Goal: Information Seeking & Learning: Learn about a topic

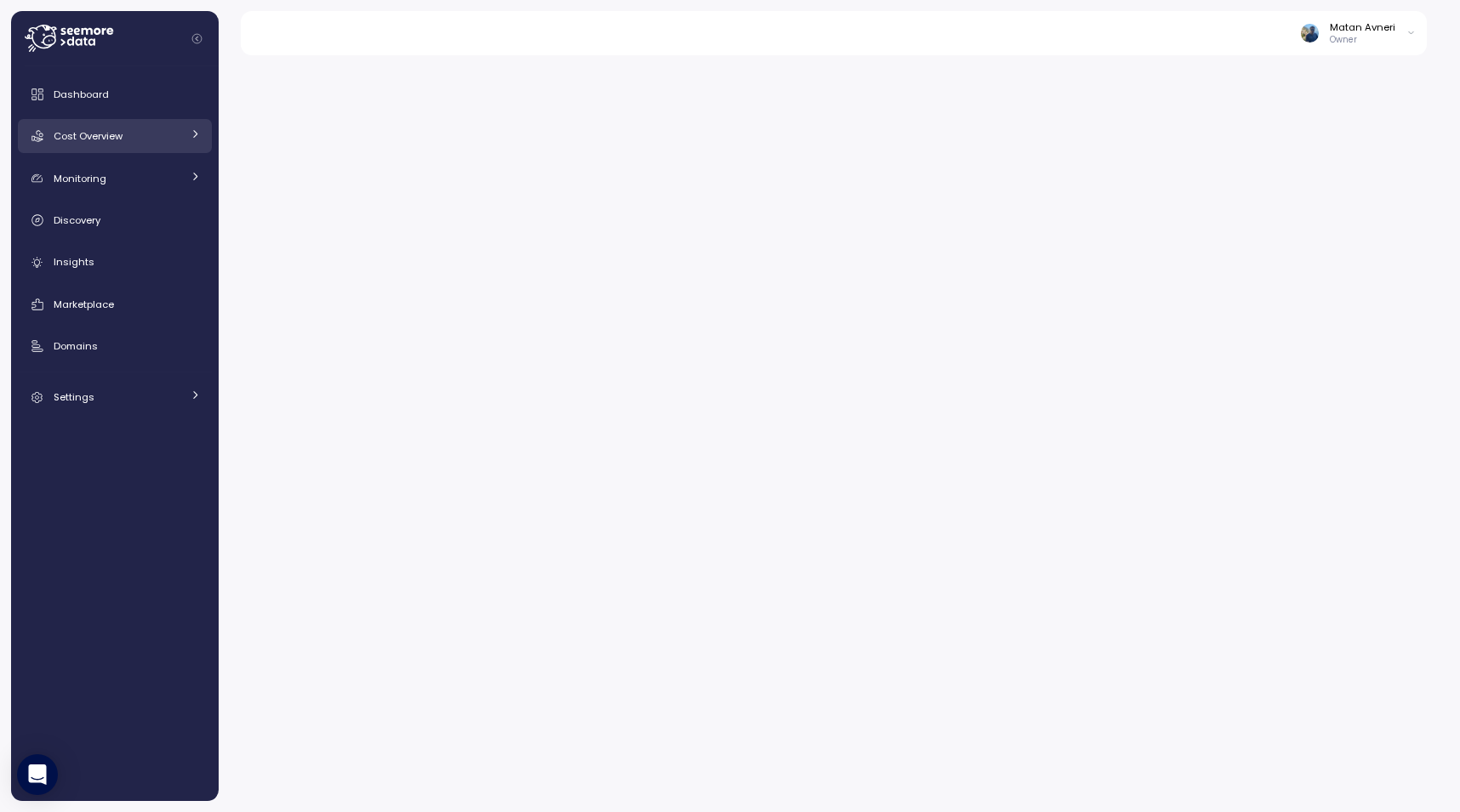
click at [89, 142] on span "Cost Overview" at bounding box center [88, 136] width 69 height 13
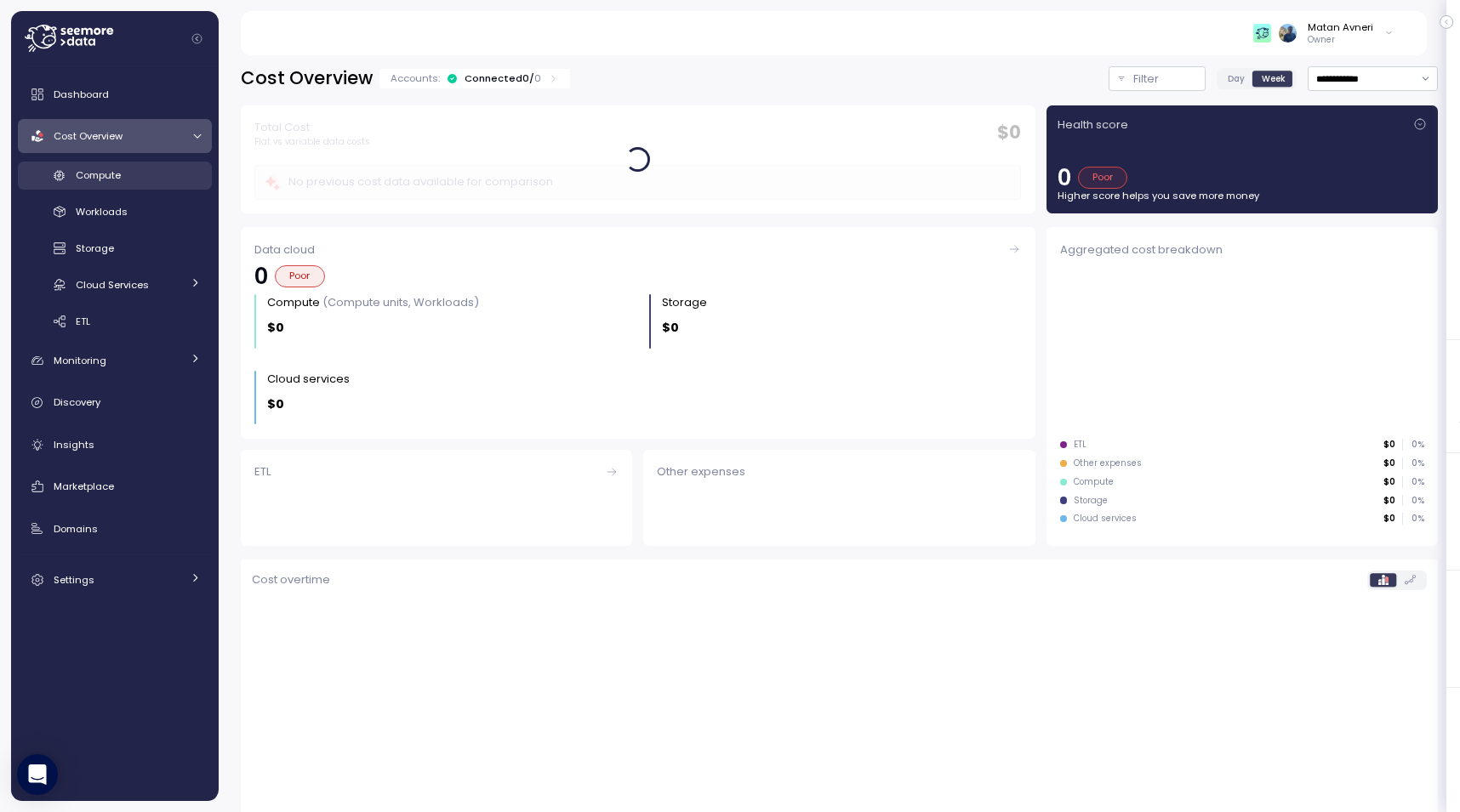
click at [98, 185] on link "Compute" at bounding box center [114, 175] width 194 height 28
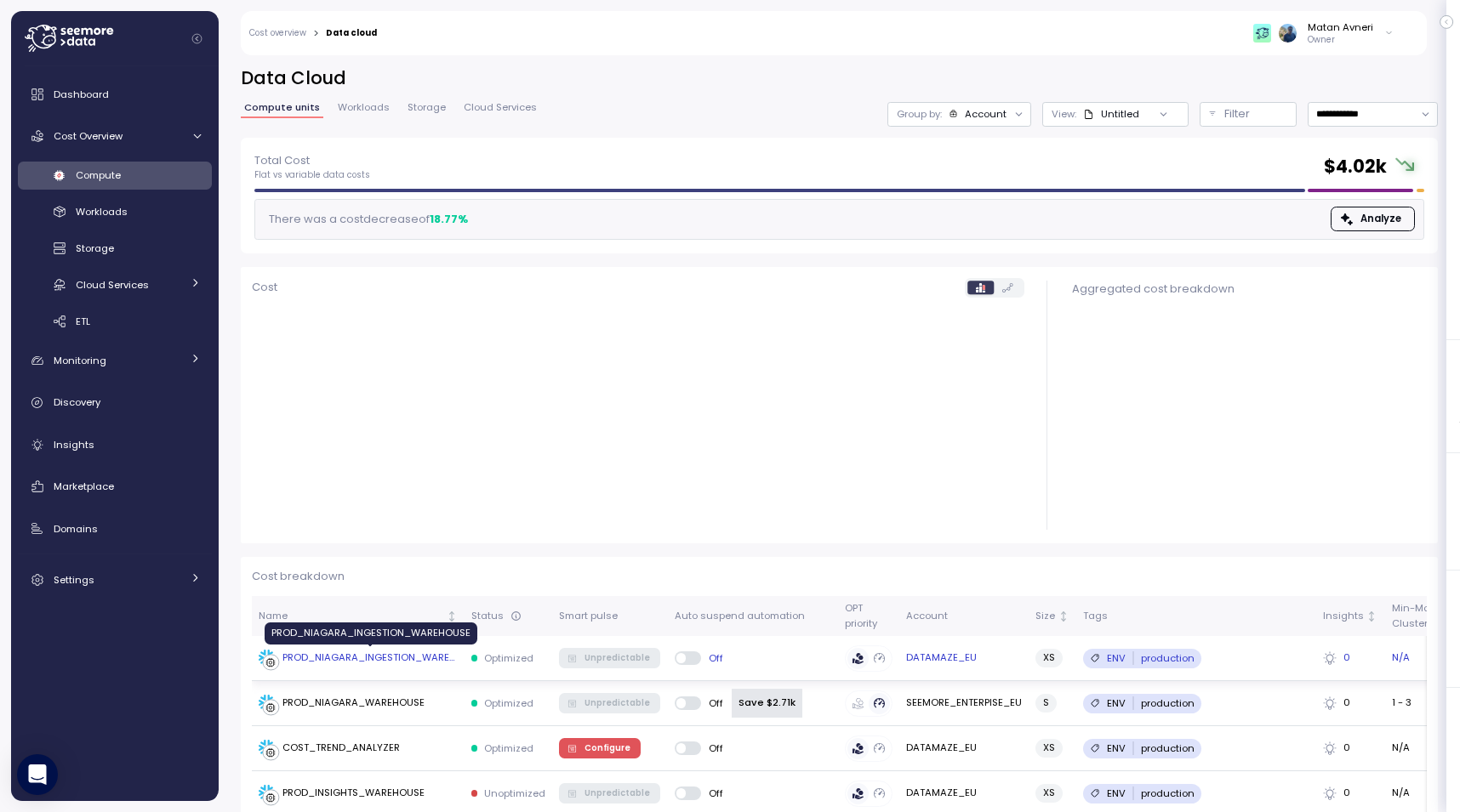
click at [349, 652] on div "PROD_NIAGARA_INGESTION_WAREHOUSE" at bounding box center [370, 659] width 175 height 15
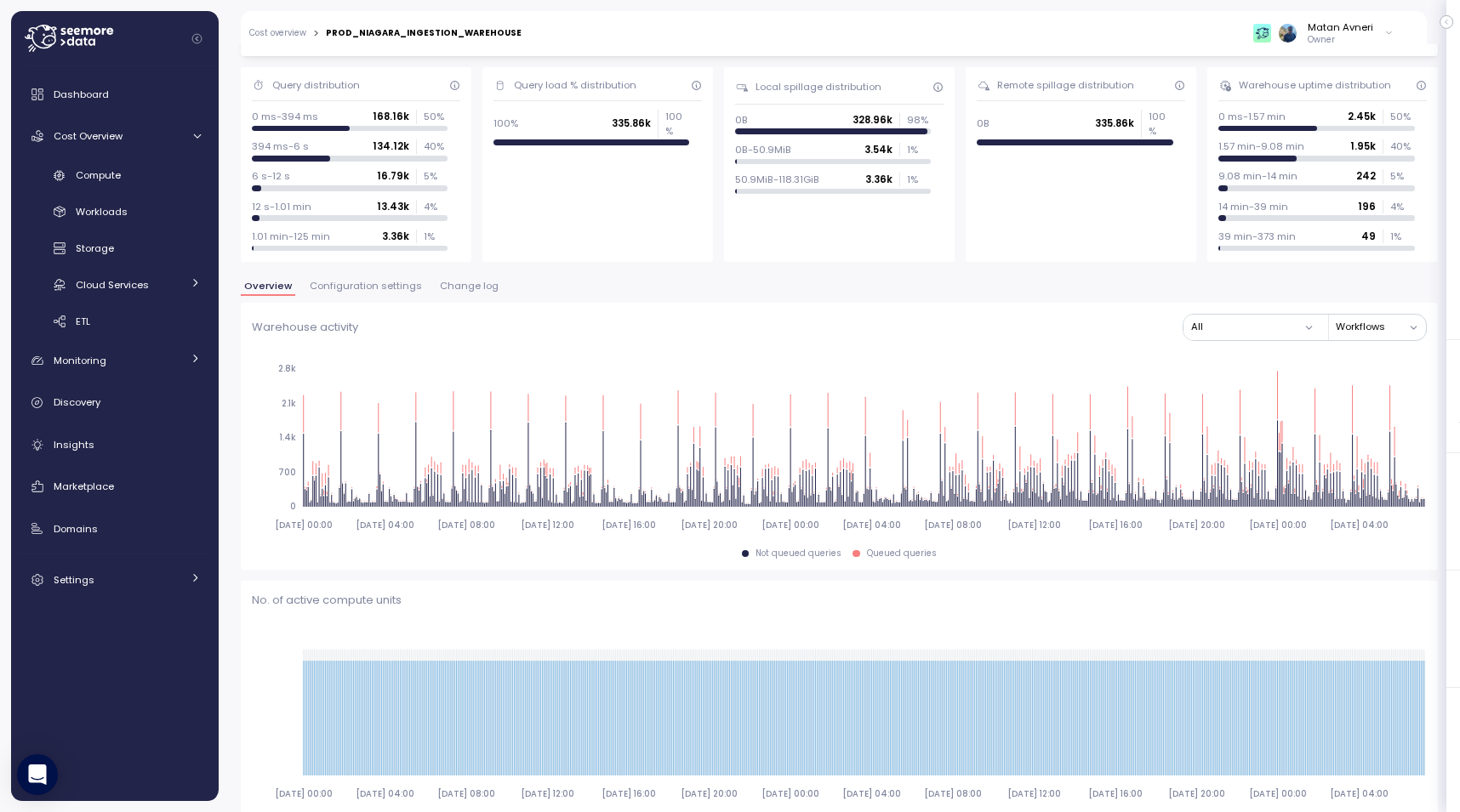
scroll to position [136, 0]
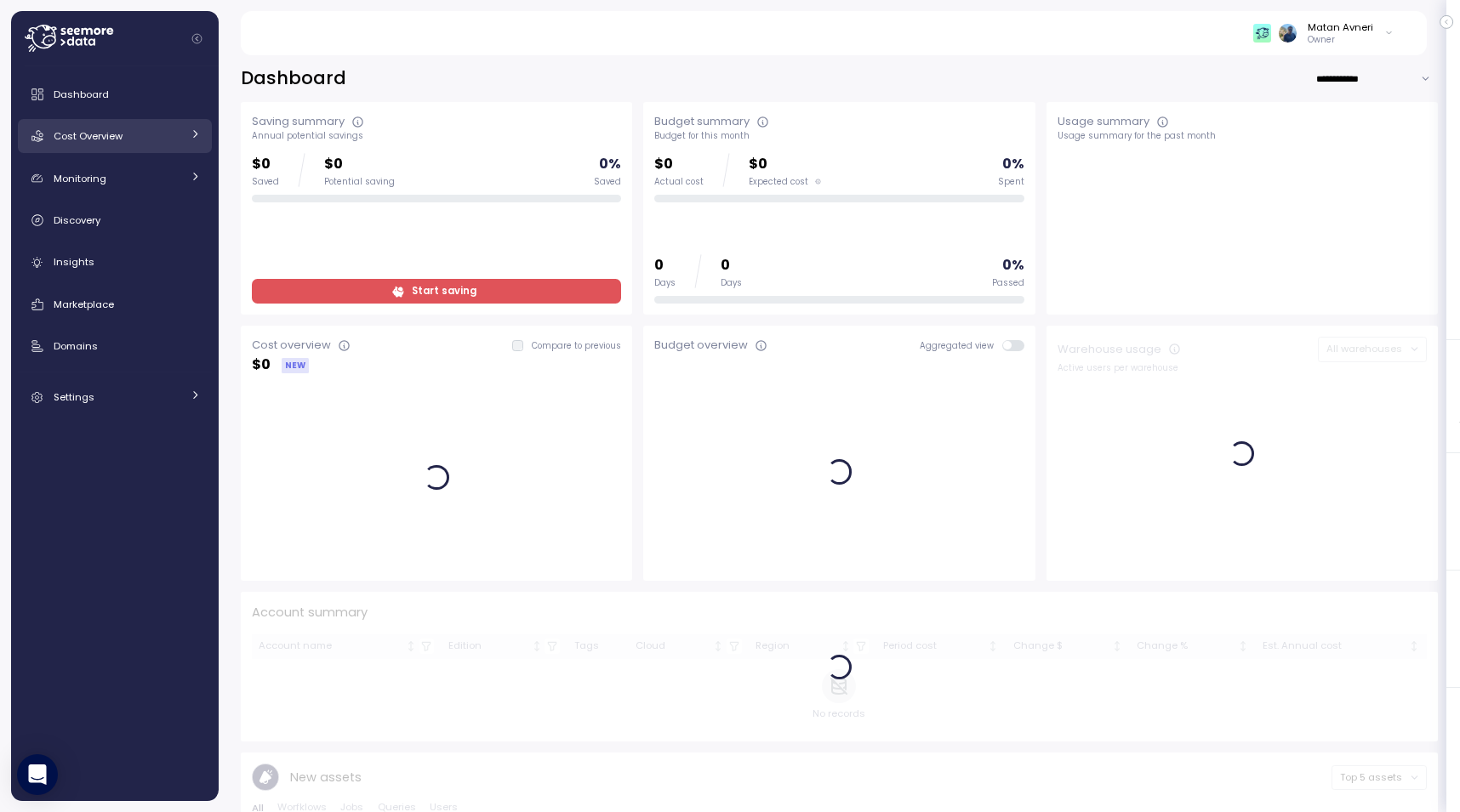
click at [109, 129] on div "Cost Overview" at bounding box center [117, 136] width 128 height 17
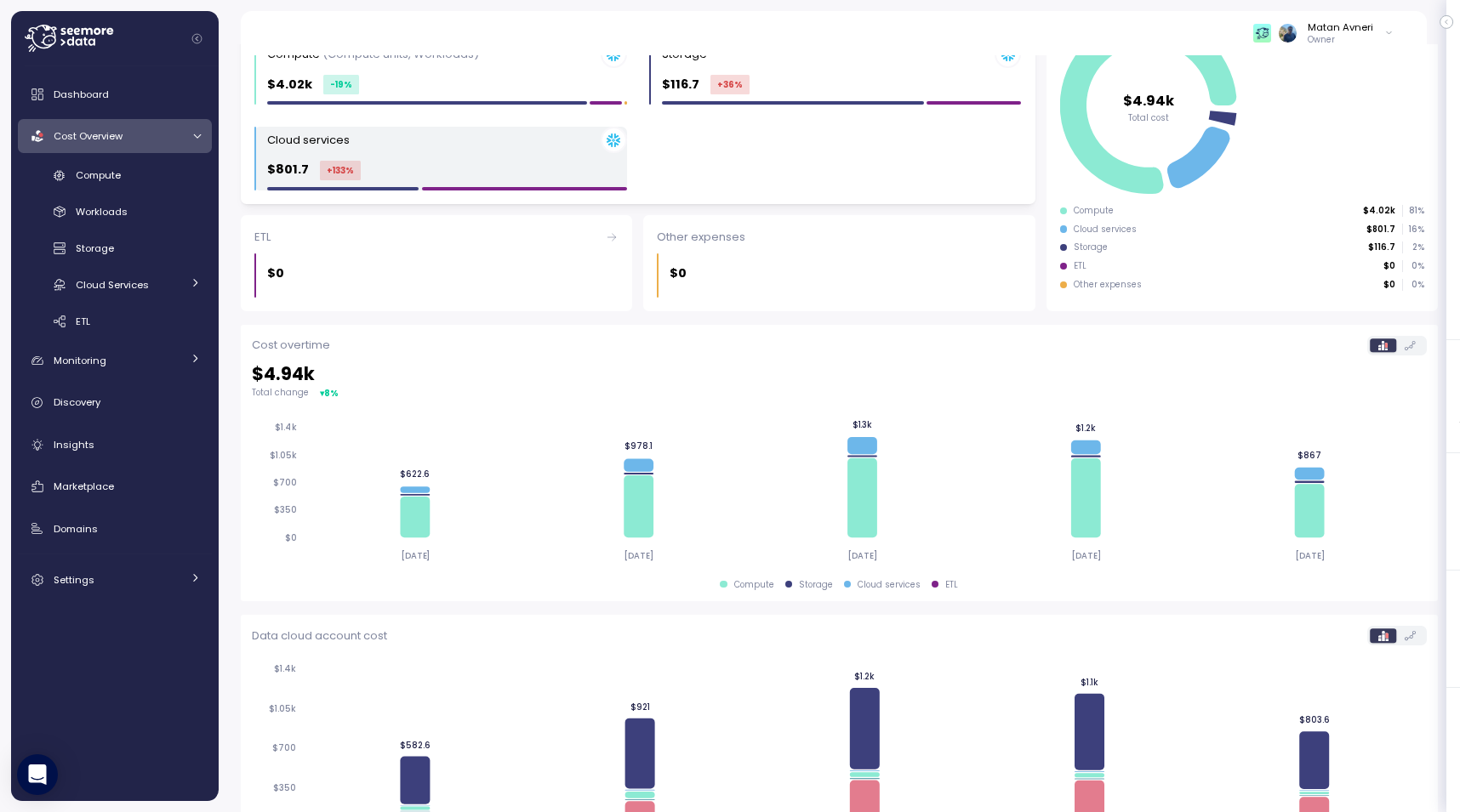
scroll to position [225, 0]
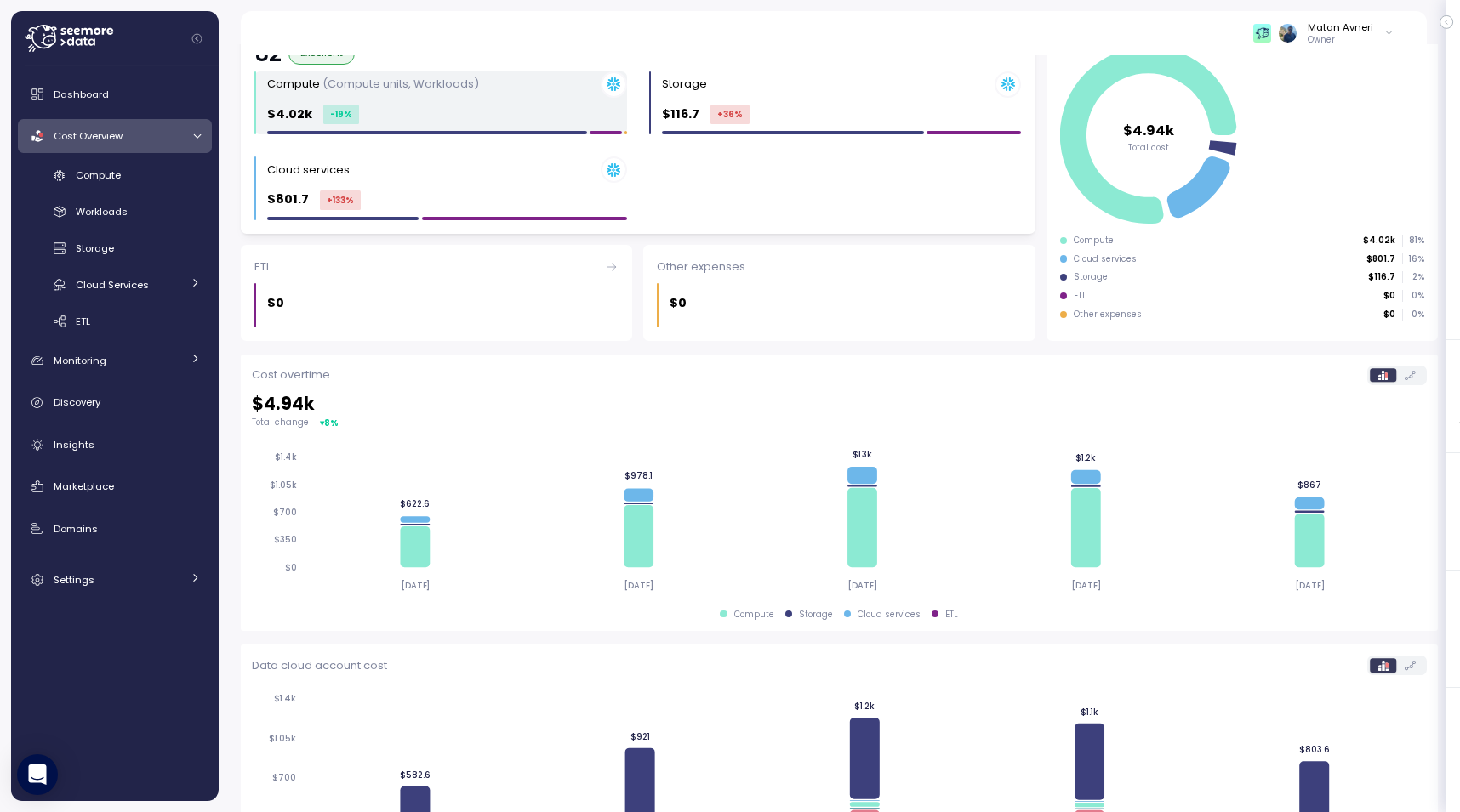
click at [420, 108] on div "$4.02k -19 %" at bounding box center [446, 114] width 360 height 20
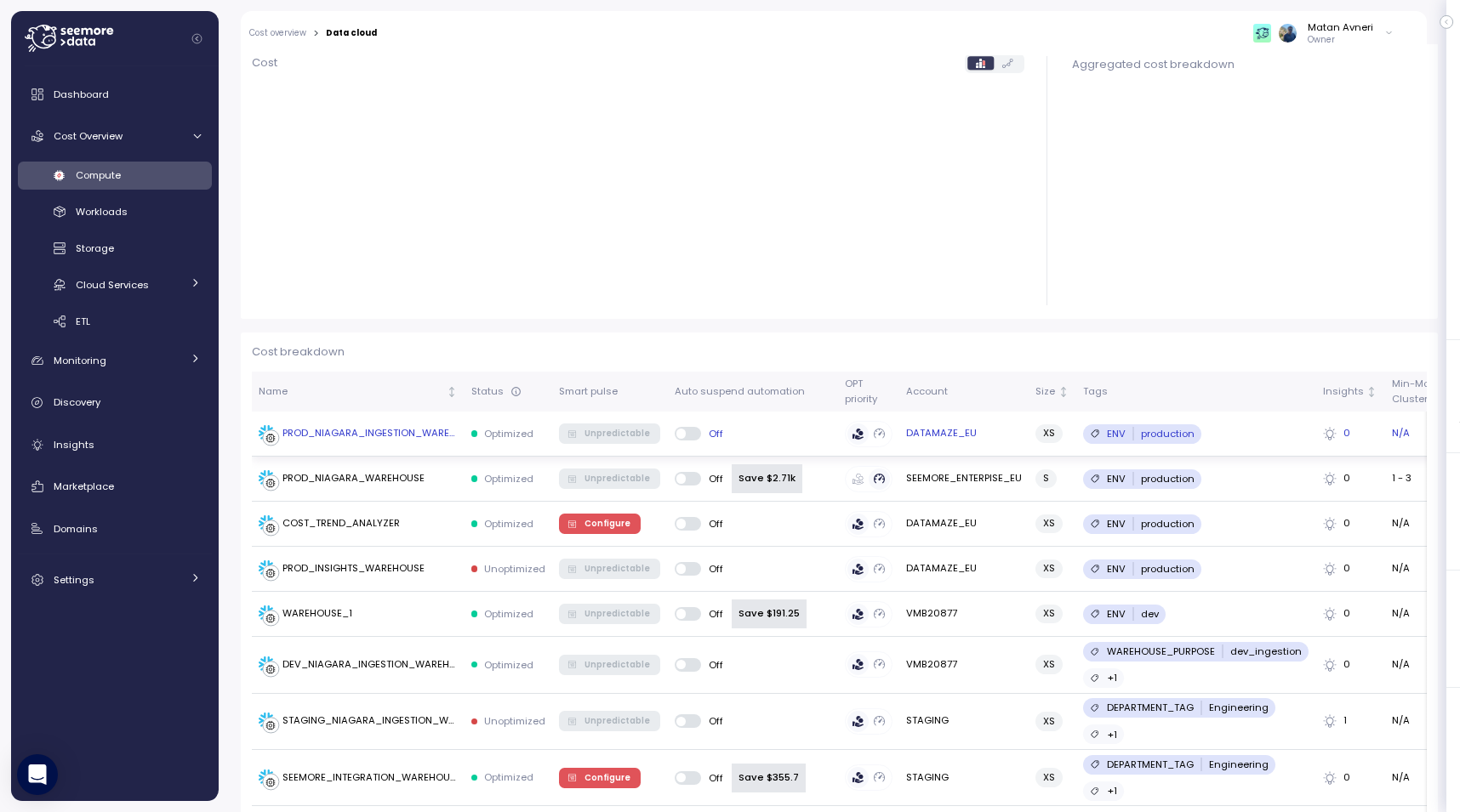
click at [367, 438] on div "PROD_NIAGARA_INGESTION_WAREHOUSE" at bounding box center [370, 434] width 175 height 15
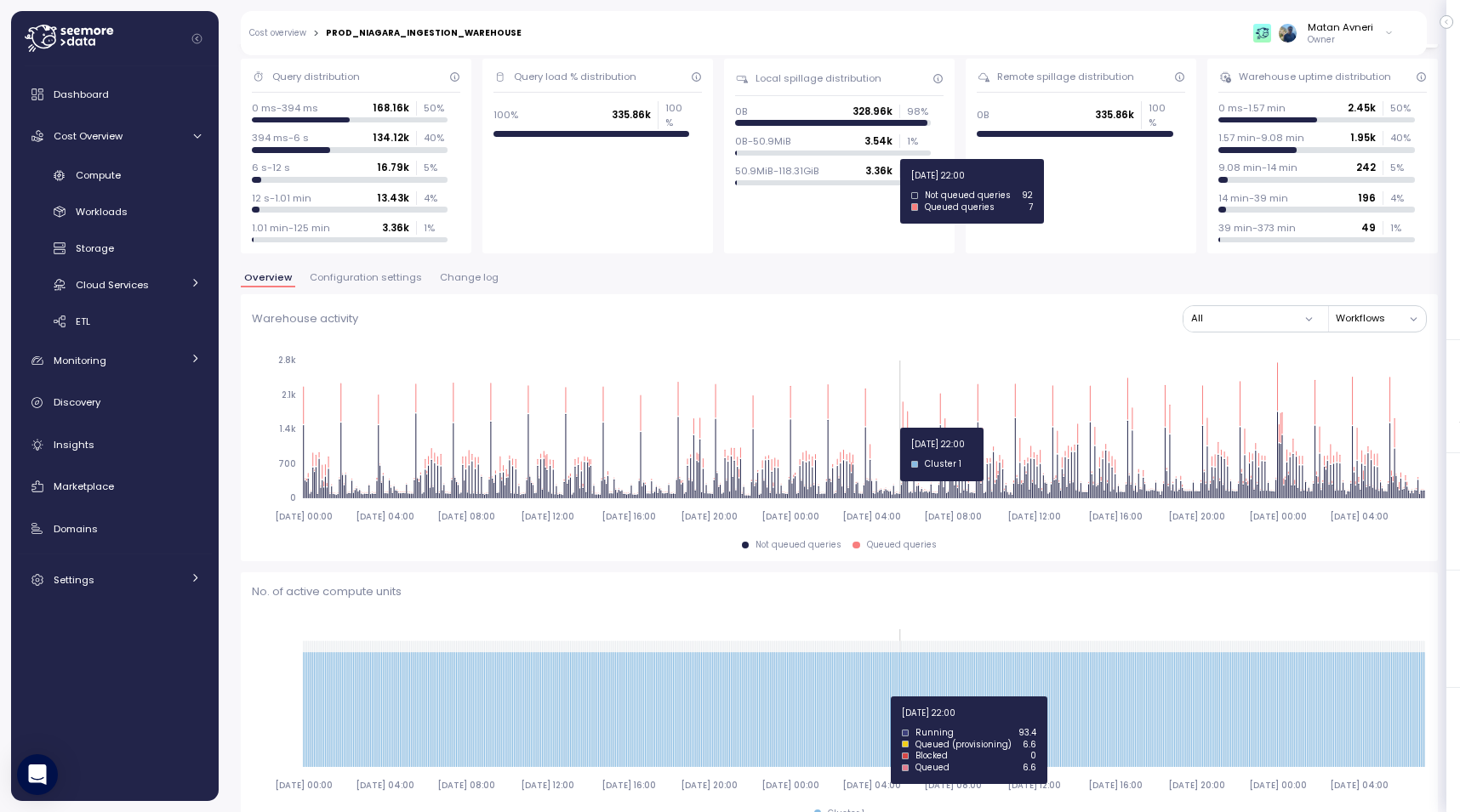
scroll to position [36, 0]
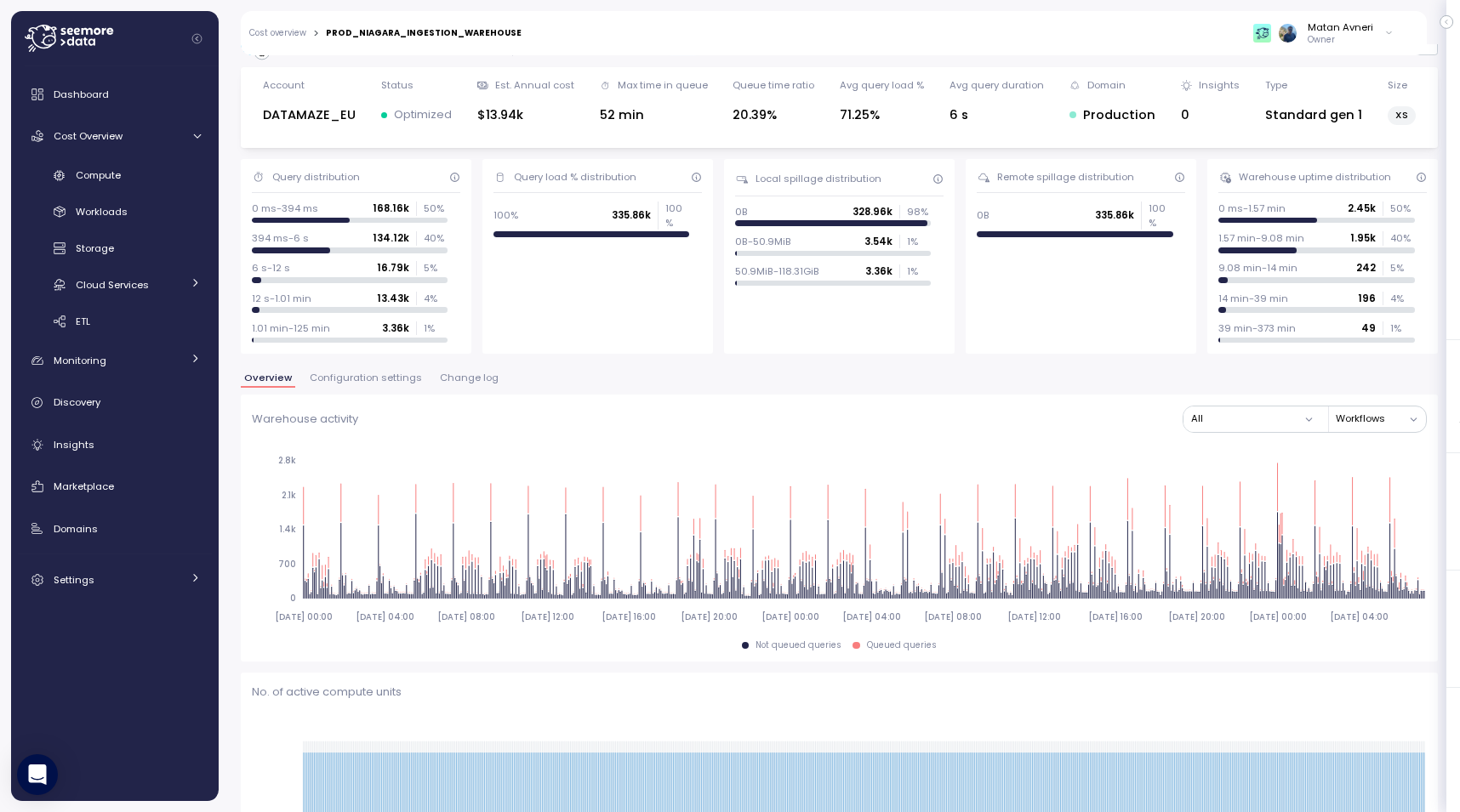
click at [296, 30] on link "Cost overview" at bounding box center [278, 32] width 57 height 9
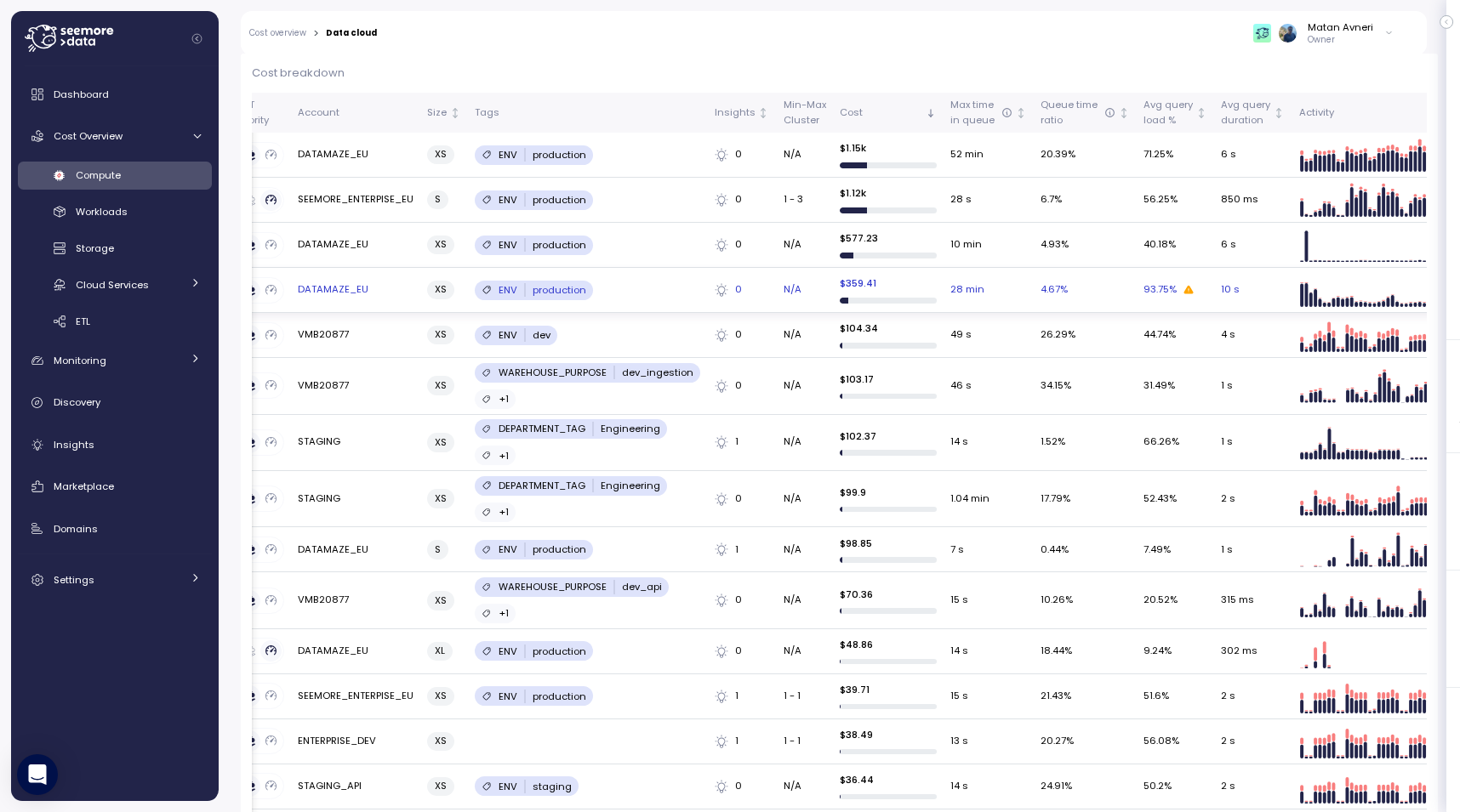
scroll to position [517, 0]
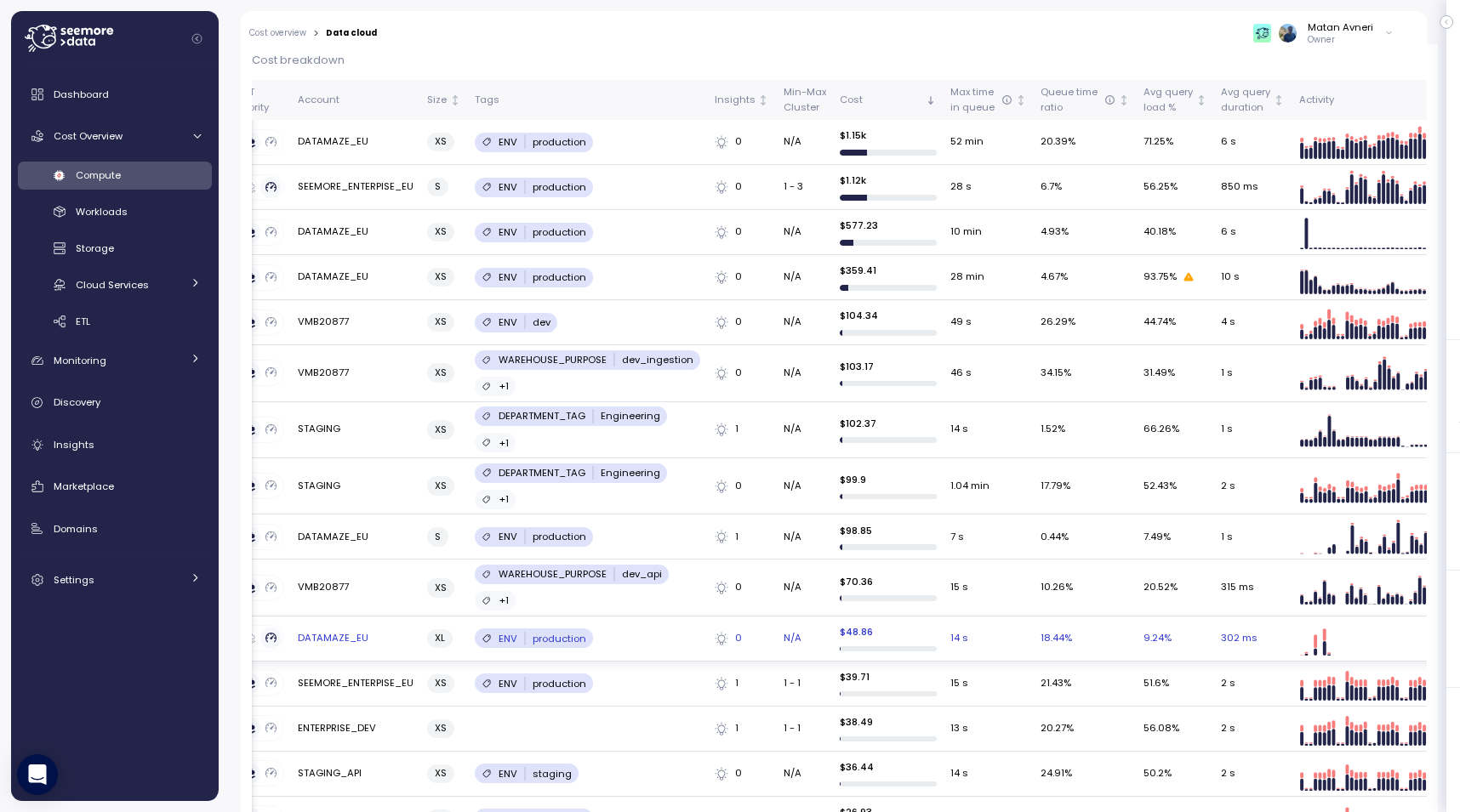
click at [339, 620] on td "DATAMAZE_EU" at bounding box center [356, 639] width 130 height 45
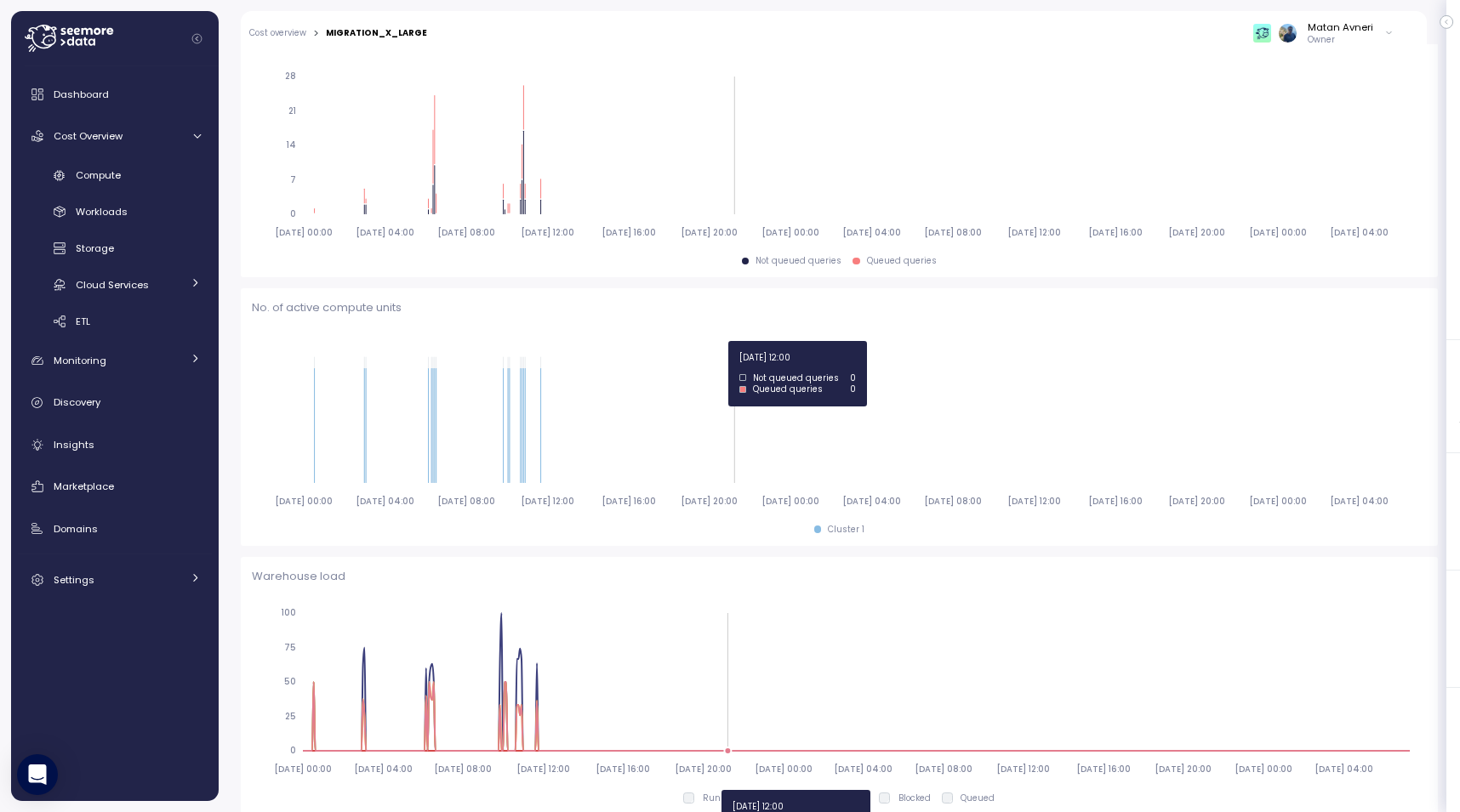
scroll to position [434, 0]
